Goal: Information Seeking & Learning: Learn about a topic

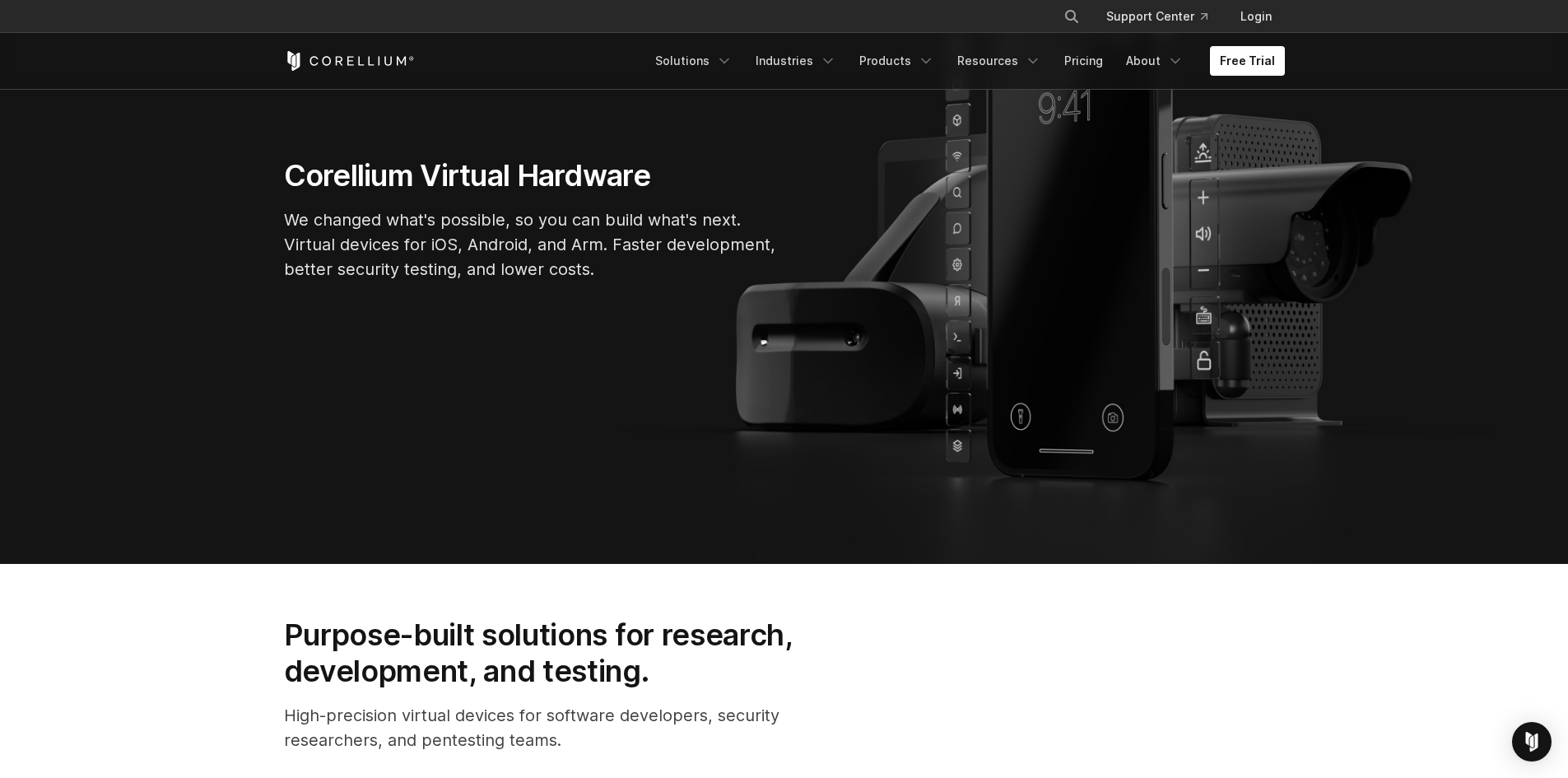
scroll to position [247, 0]
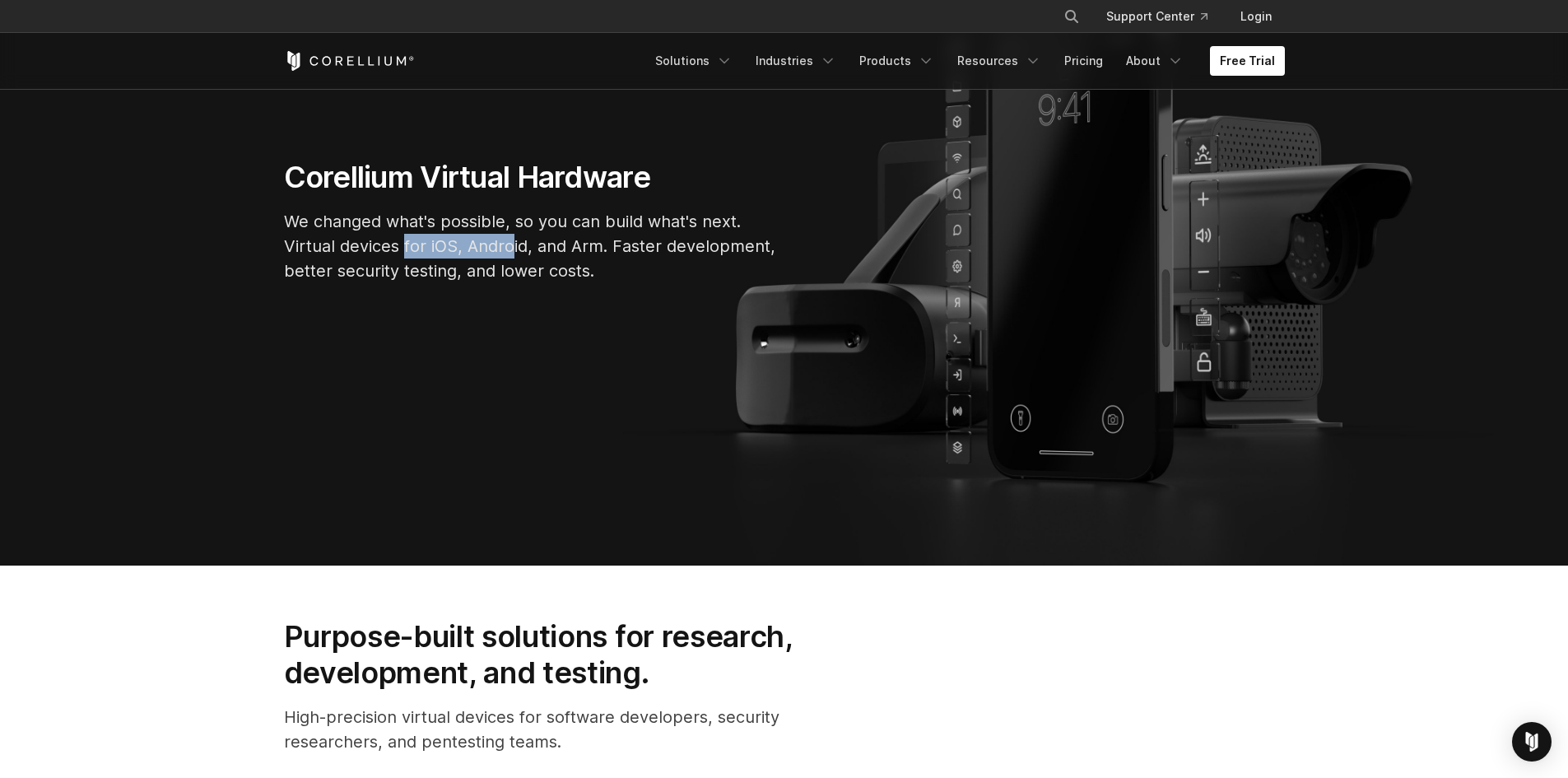
drag, startPoint x: 429, startPoint y: 250, endPoint x: 514, endPoint y: 249, distance: 85.0
click at [514, 249] on p "We changed what's possible, so you can build what's next. Virtual devices for i…" at bounding box center [531, 245] width 494 height 74
click at [592, 252] on p "We changed what's possible, so you can build what's next. Virtual devices for i…" at bounding box center [531, 245] width 494 height 74
click at [715, 65] on link "Solutions" at bounding box center [694, 61] width 97 height 29
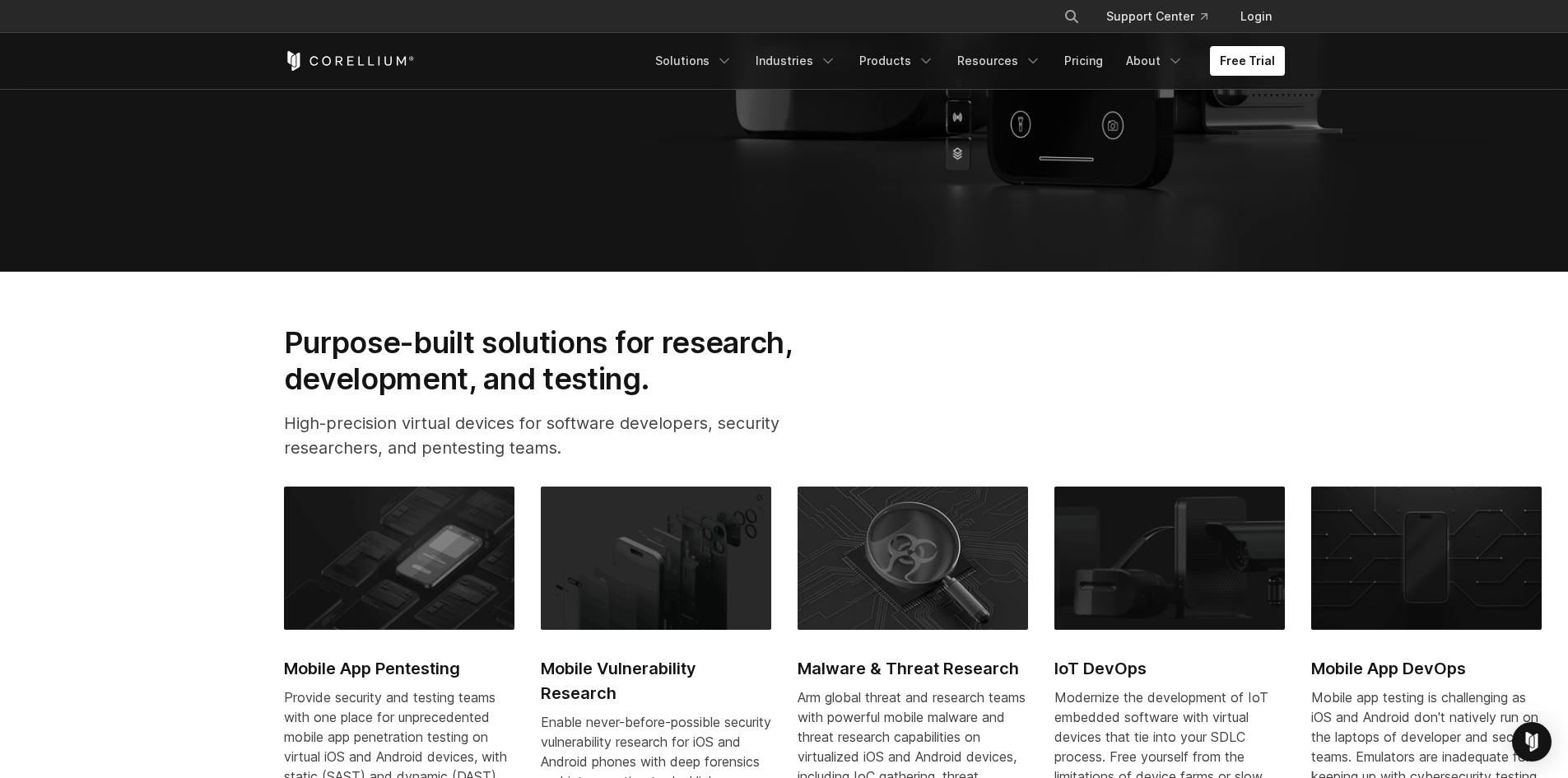
scroll to position [658, 0]
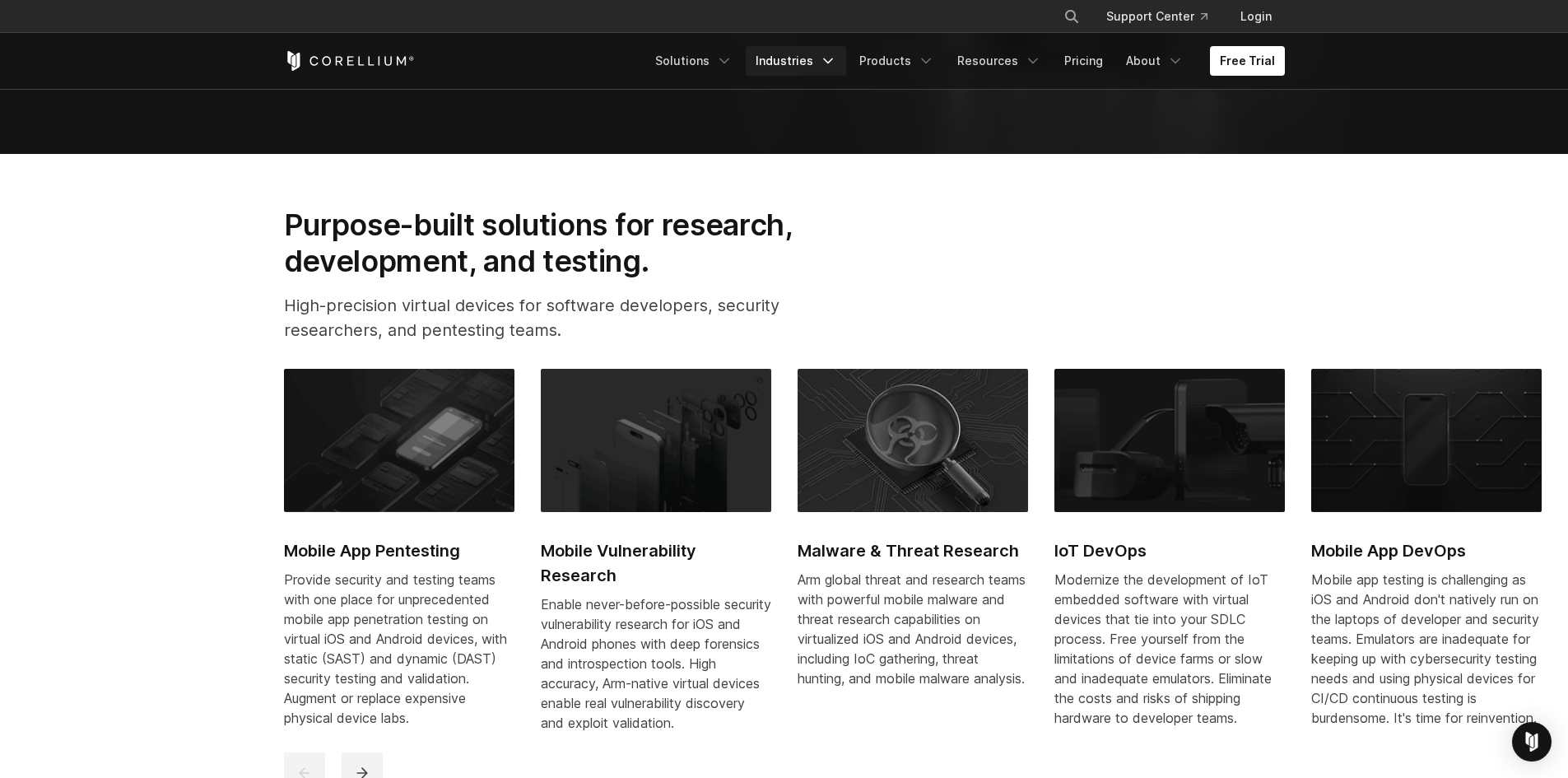
click at [823, 56] on link "Industries" at bounding box center [796, 61] width 101 height 29
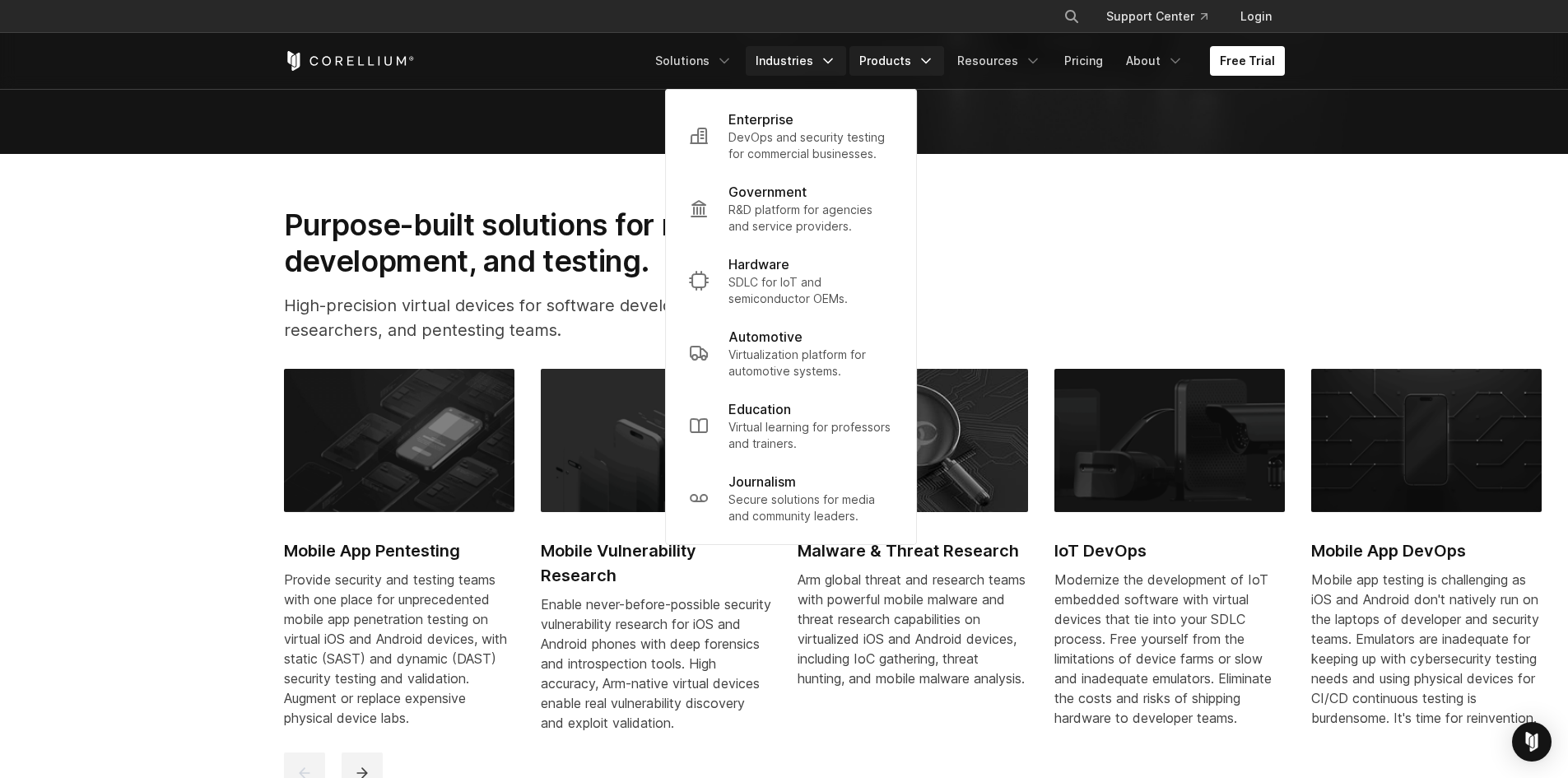
click at [897, 58] on link "Products" at bounding box center [897, 61] width 95 height 29
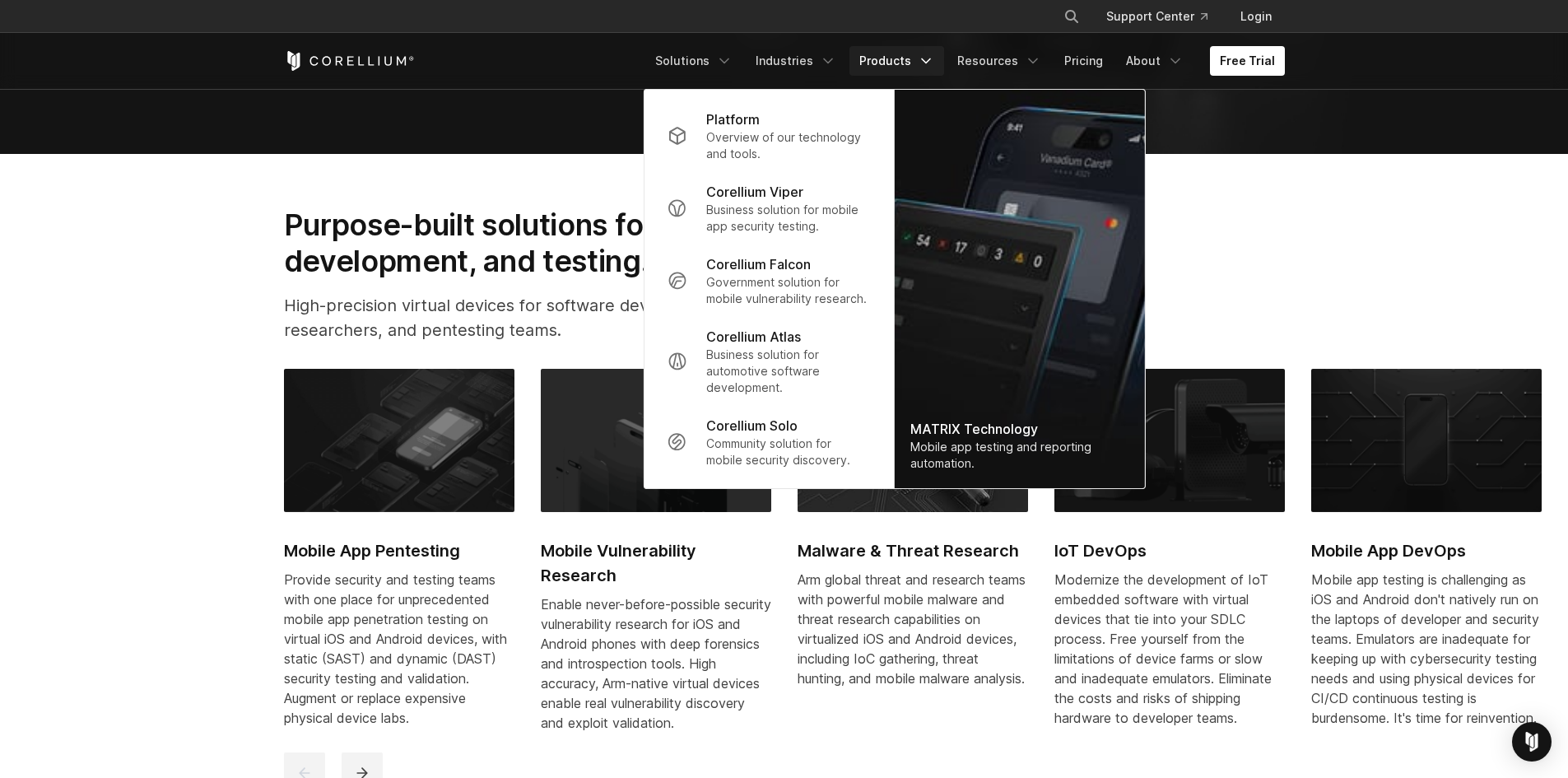
click at [448, 301] on p "High-precision virtual devices for software developers, security researchers, a…" at bounding box center [564, 317] width 561 height 49
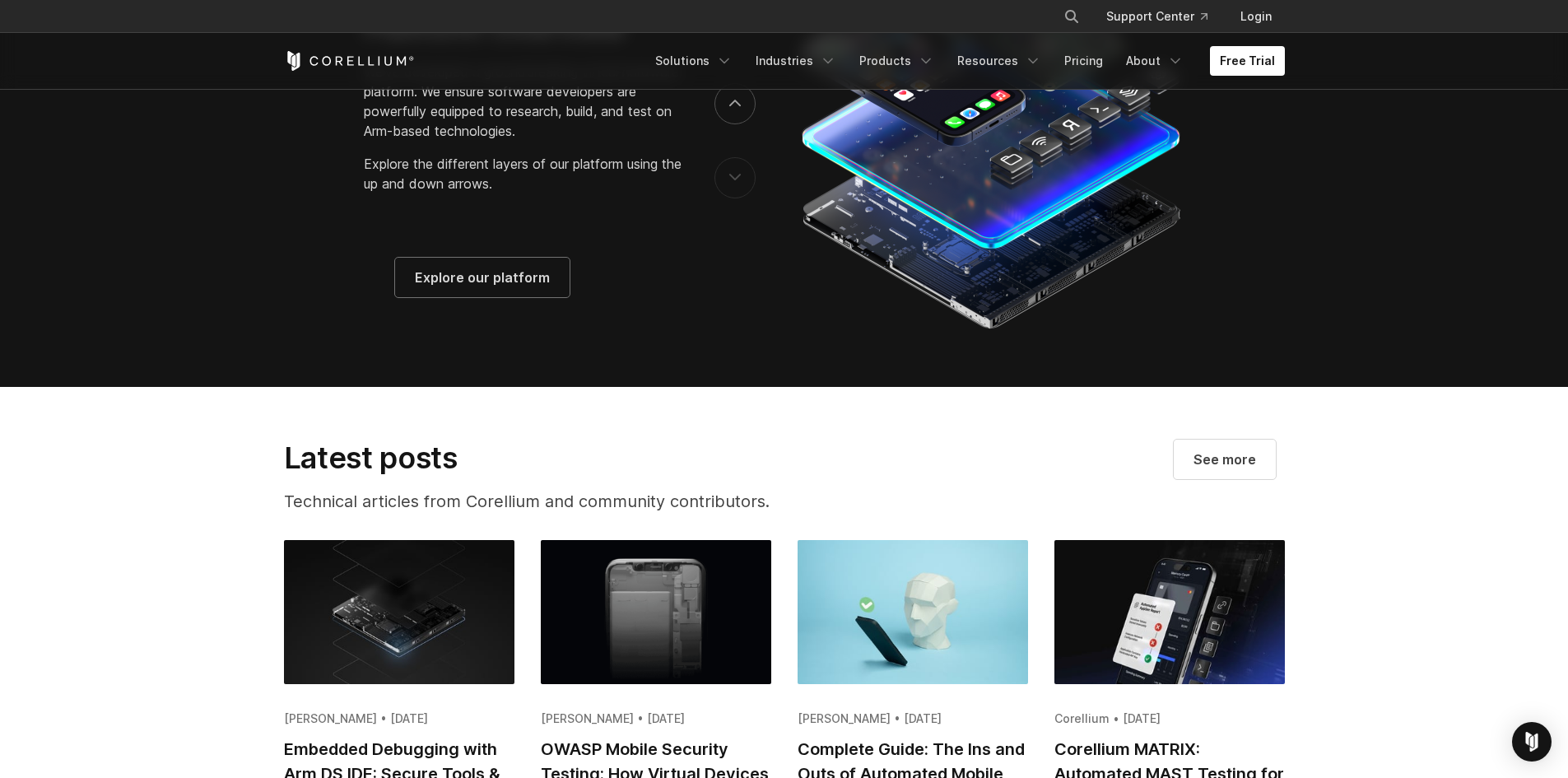
scroll to position [2553, 0]
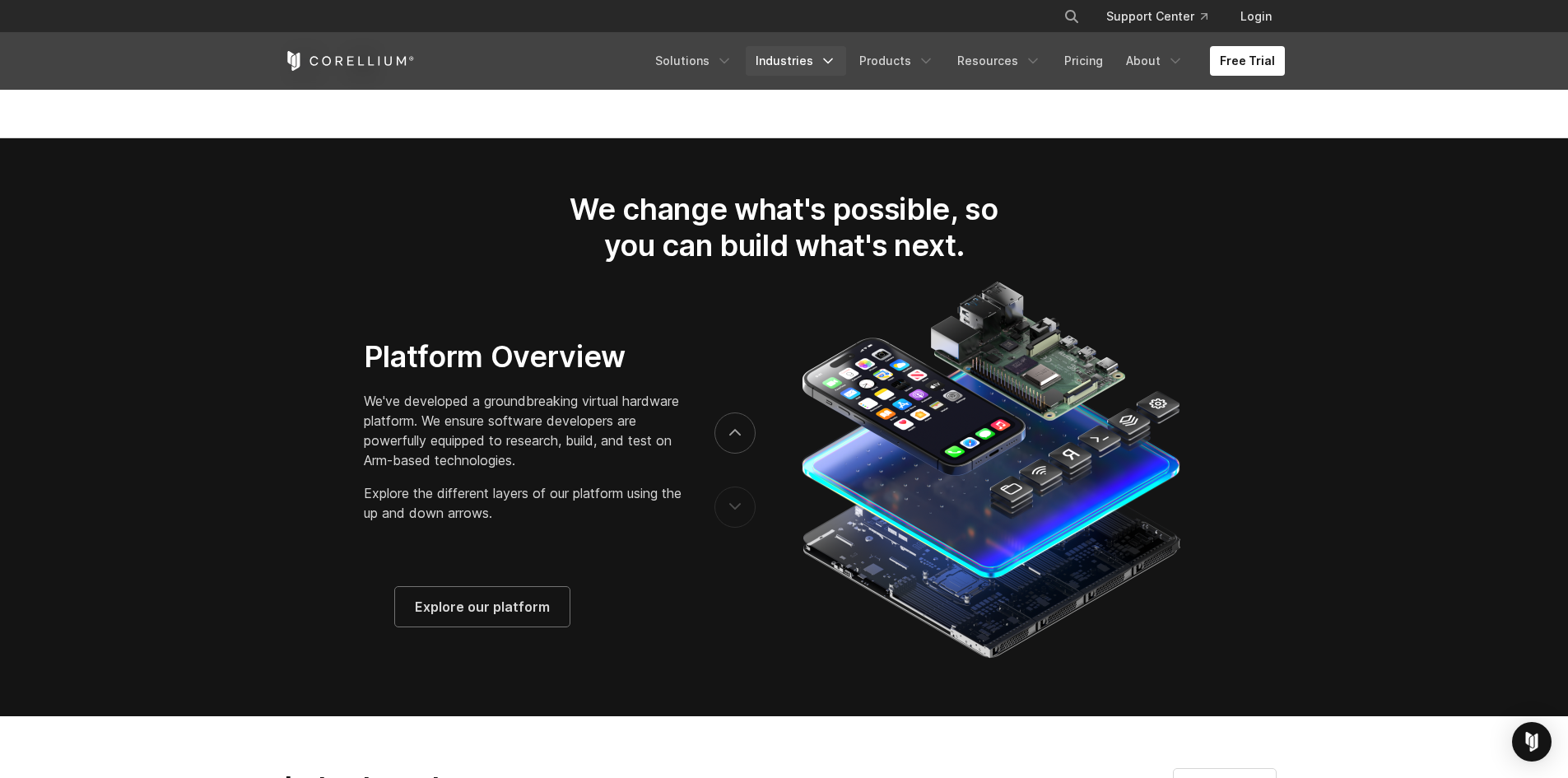
click at [809, 64] on link "Industries" at bounding box center [796, 61] width 101 height 29
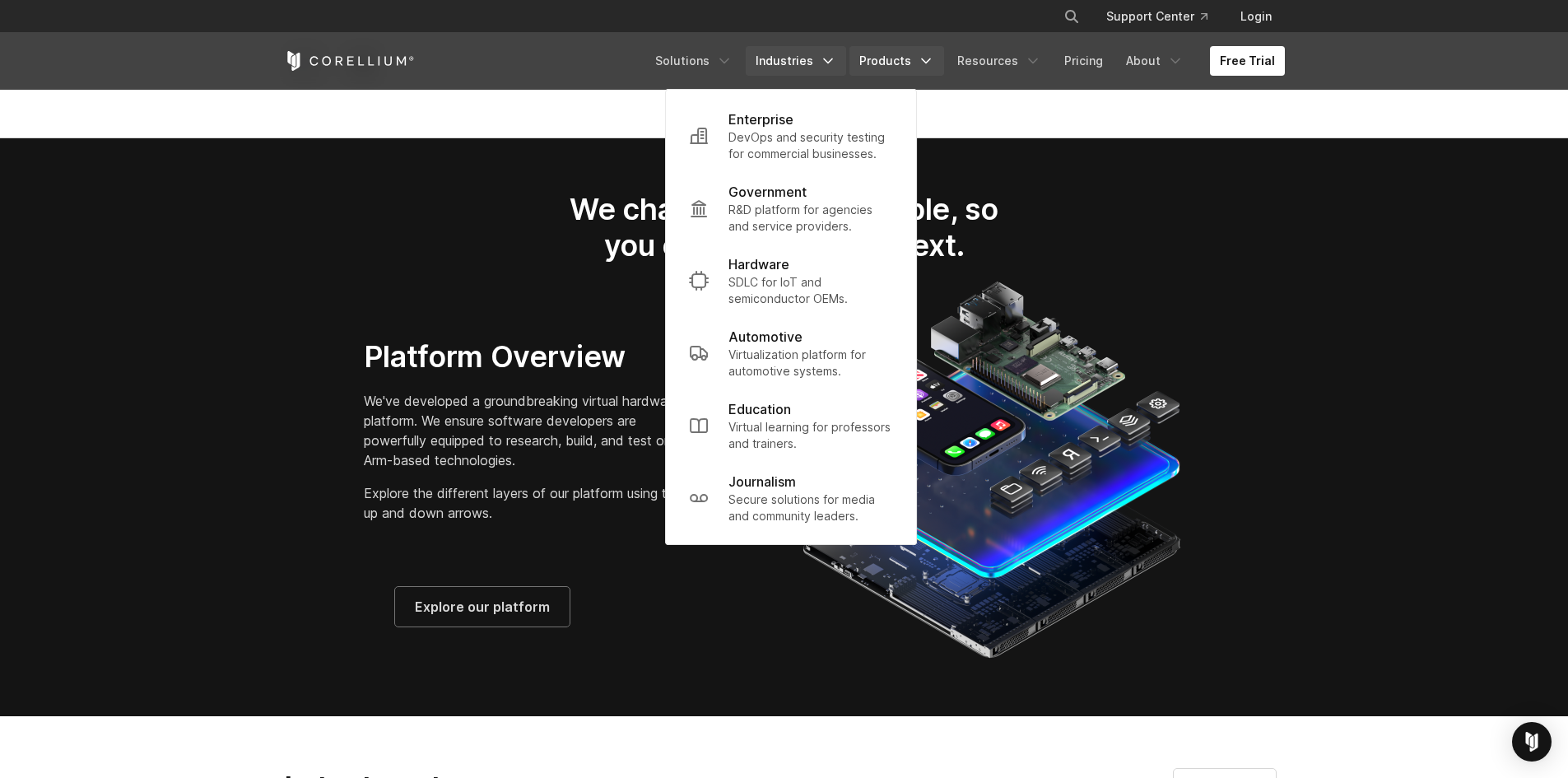
click at [898, 55] on link "Products" at bounding box center [897, 61] width 95 height 29
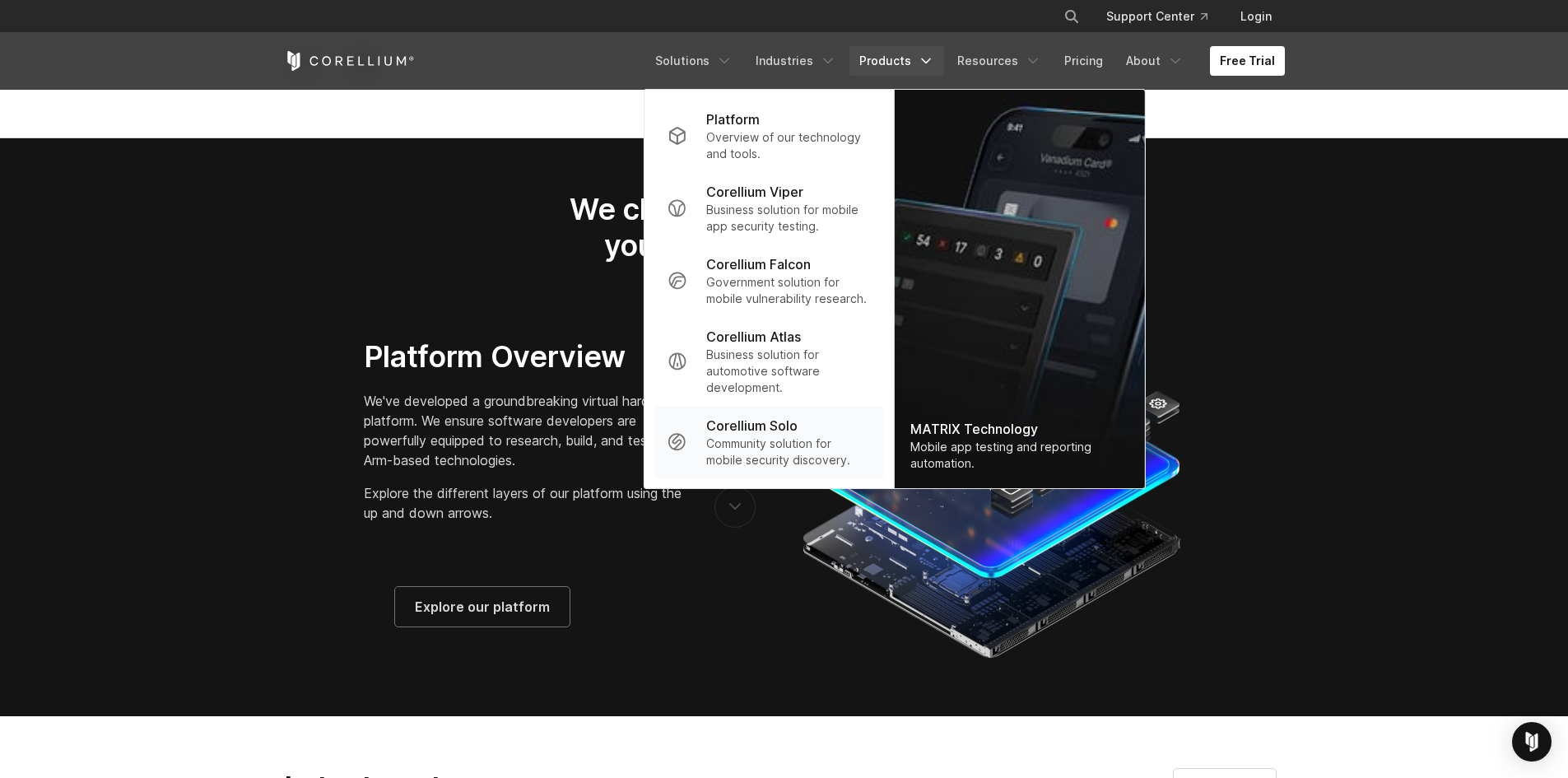
click at [801, 462] on p "Community solution for mobile security discovery." at bounding box center [787, 452] width 164 height 33
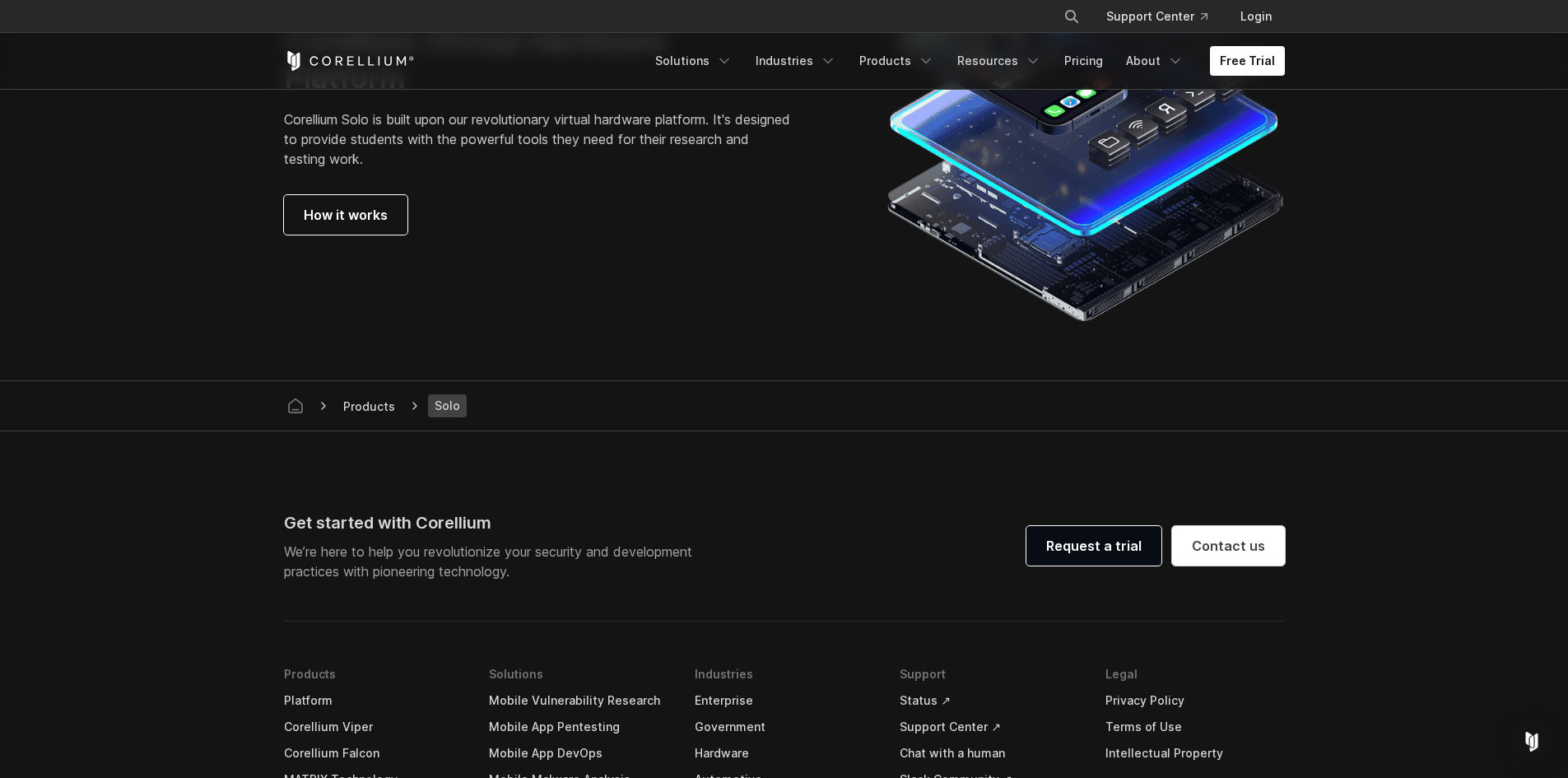
scroll to position [2649, 0]
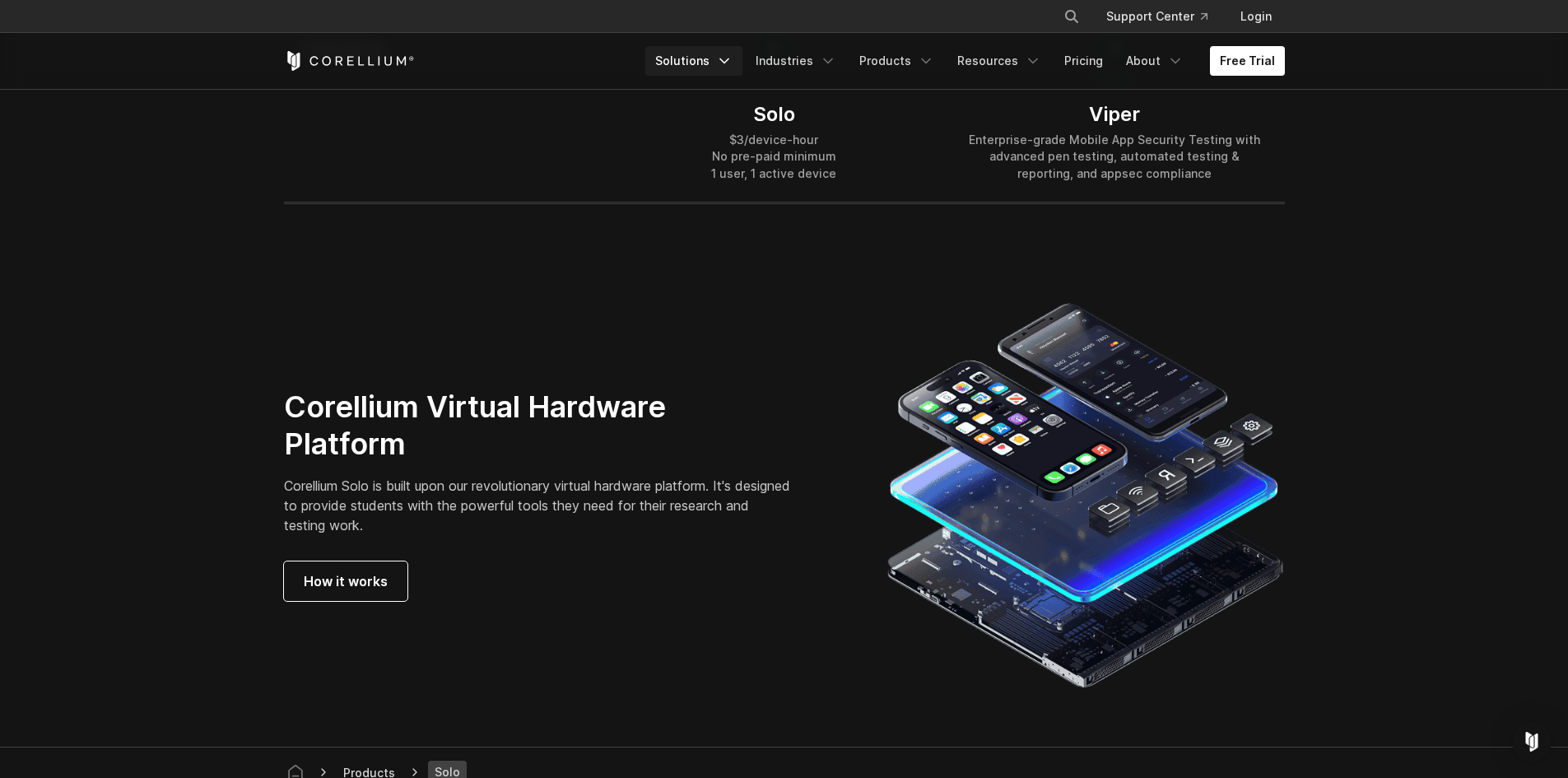
click at [714, 51] on link "Solutions" at bounding box center [694, 61] width 97 height 29
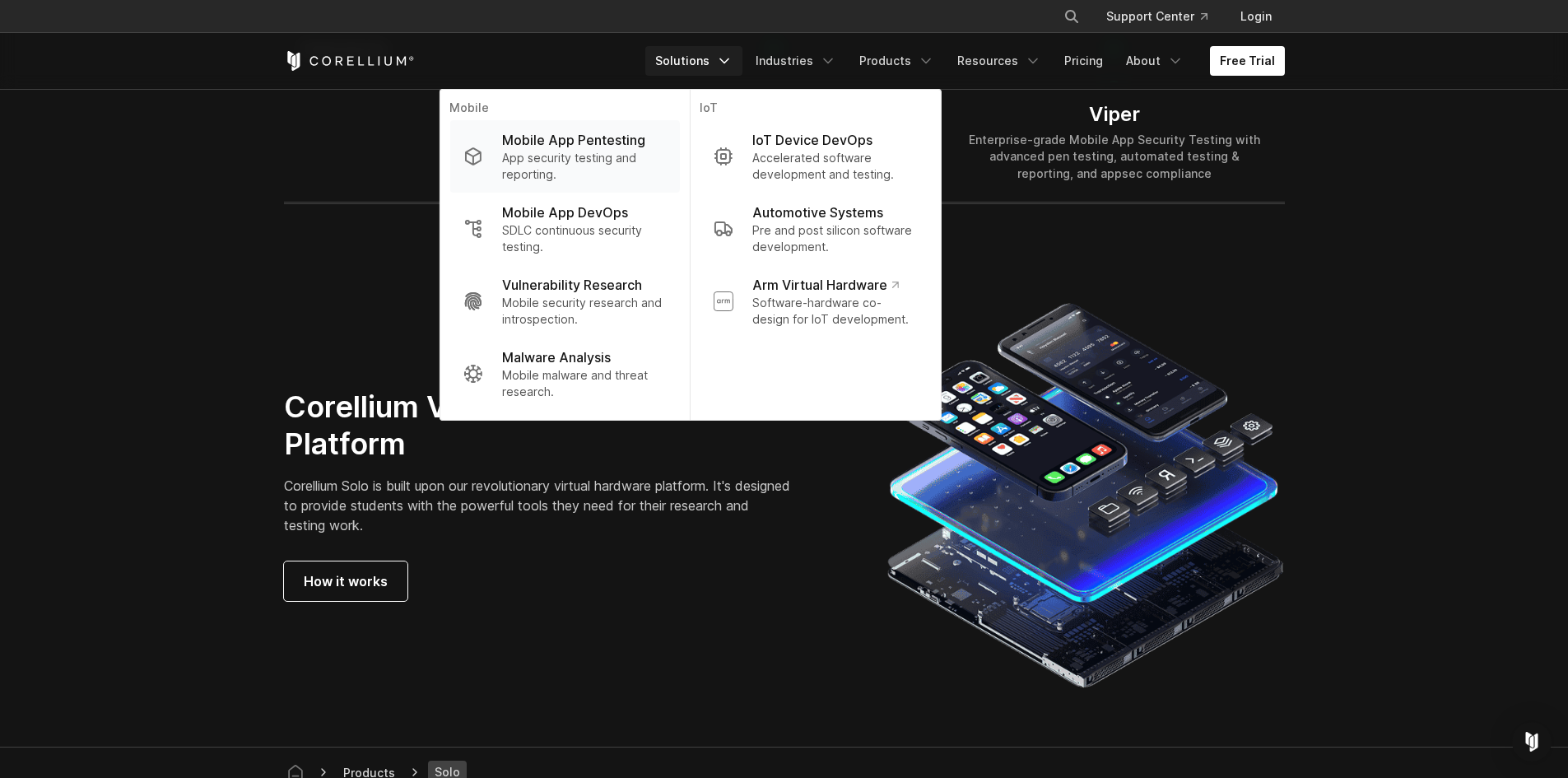
click at [612, 160] on p "App security testing and reporting." at bounding box center [584, 167] width 164 height 33
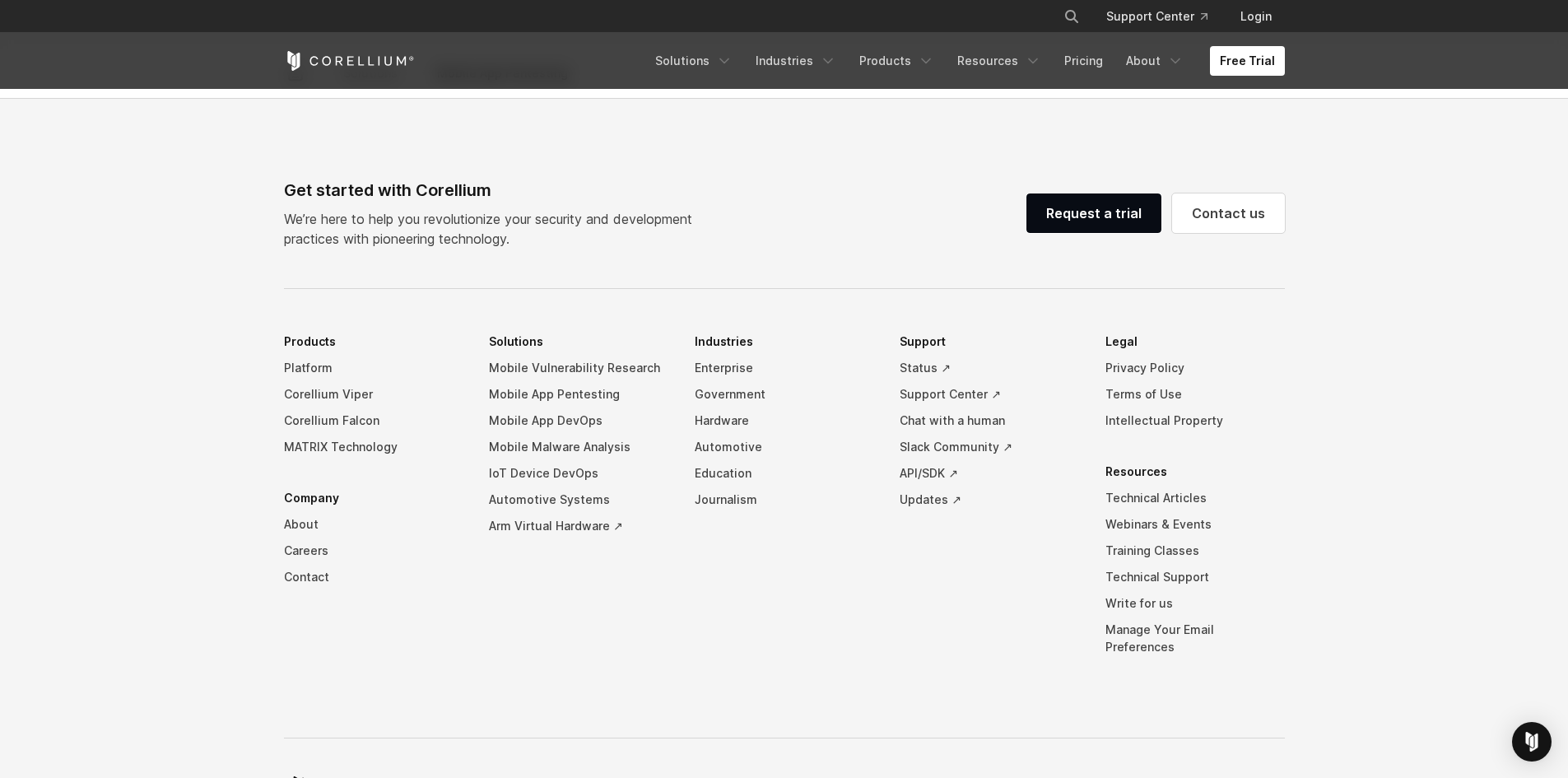
scroll to position [5187, 0]
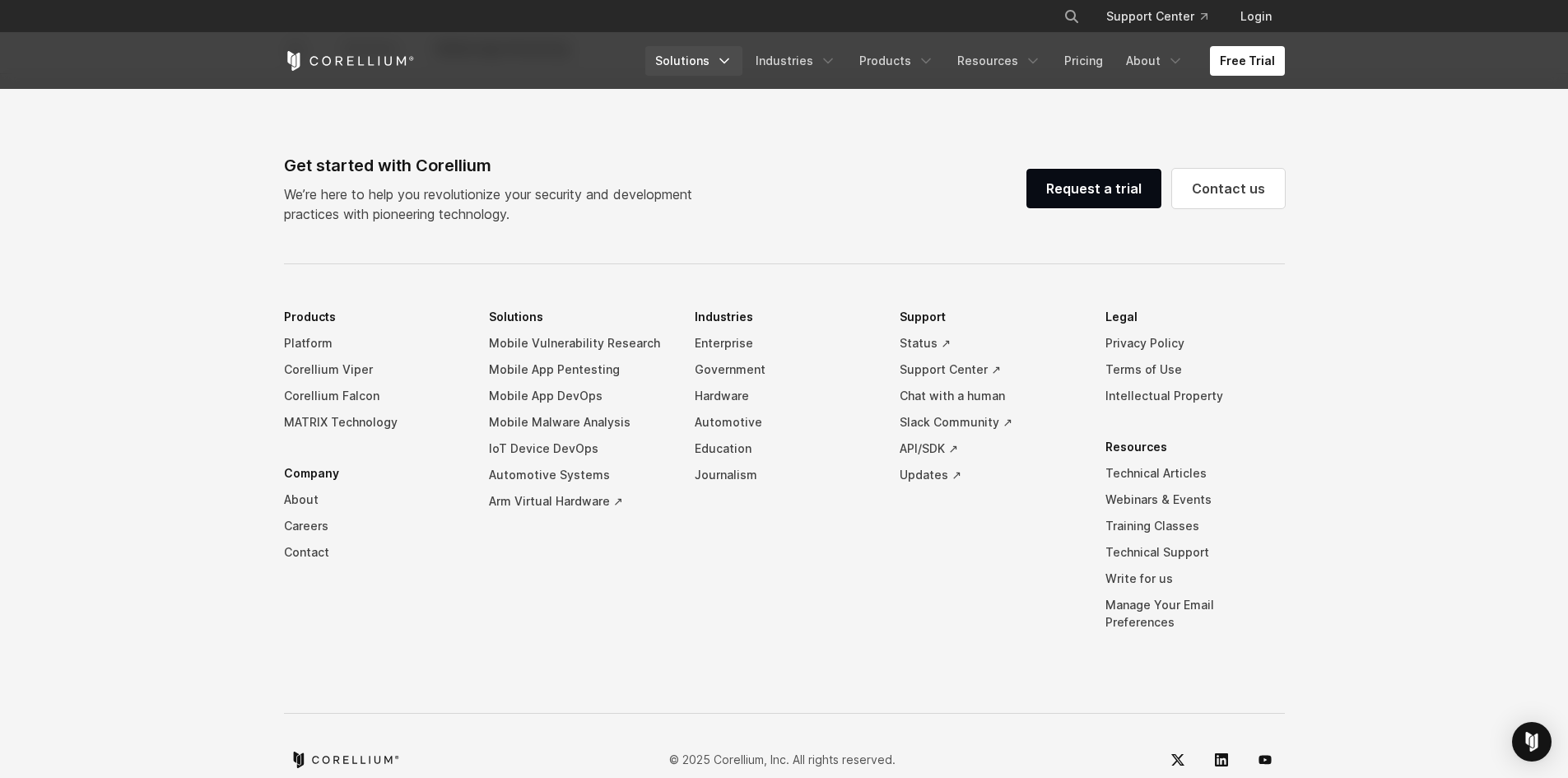
click at [709, 65] on link "Solutions" at bounding box center [694, 61] width 97 height 29
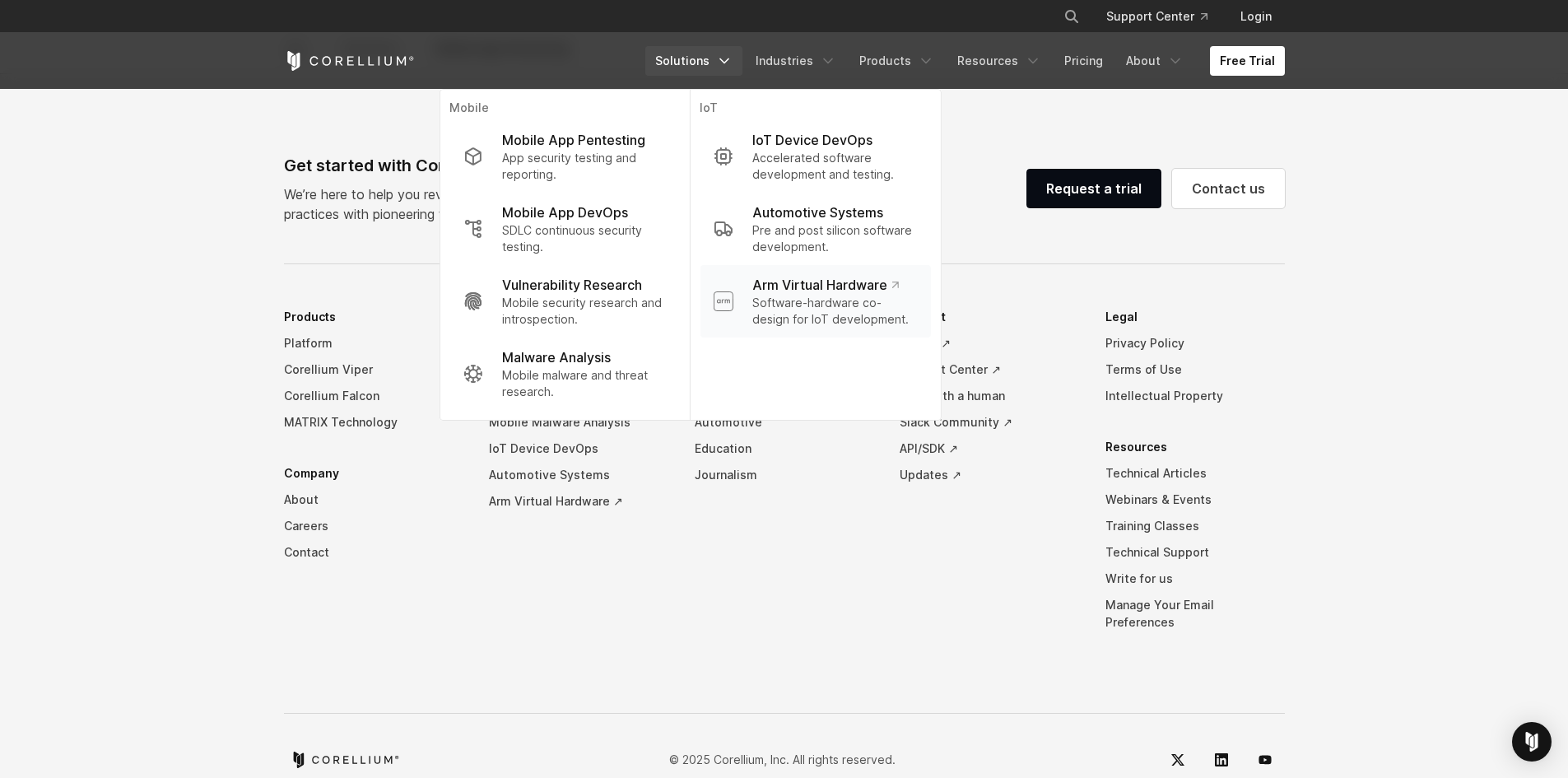
click at [804, 325] on p "Software-hardware co-design for IoT development." at bounding box center [835, 311] width 165 height 33
